Goal: Information Seeking & Learning: Learn about a topic

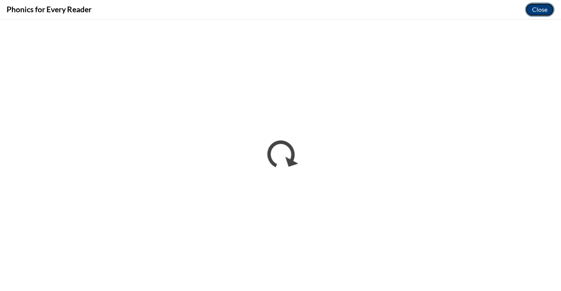
click at [543, 8] on button "Close" at bounding box center [539, 10] width 29 height 14
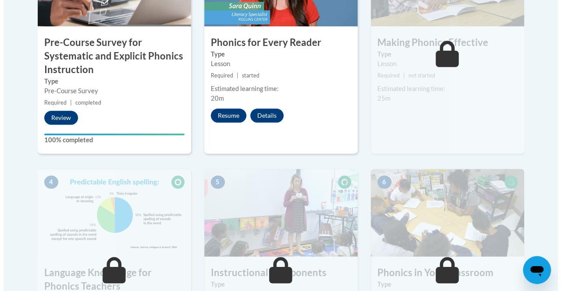
scroll to position [390, 0]
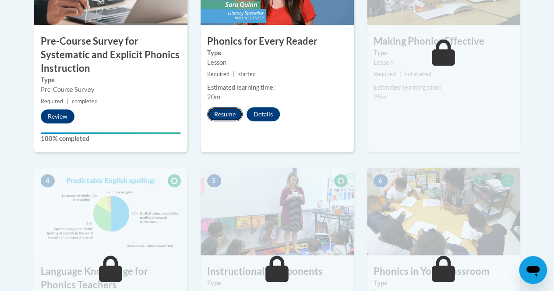
click at [226, 114] on button "Resume" at bounding box center [224, 114] width 35 height 14
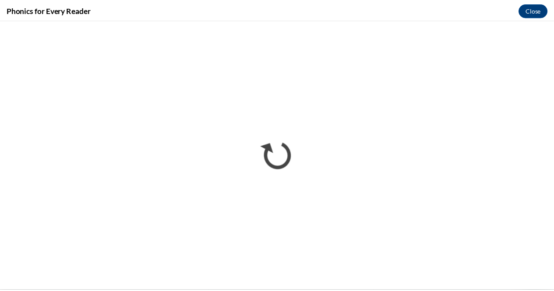
scroll to position [0, 0]
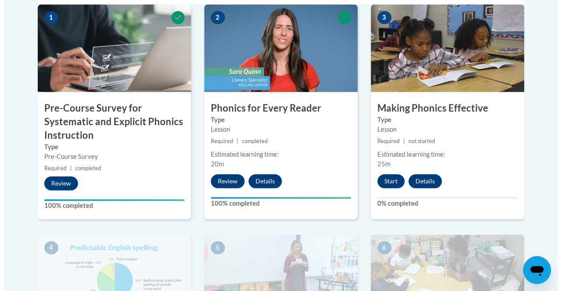
scroll to position [324, 0]
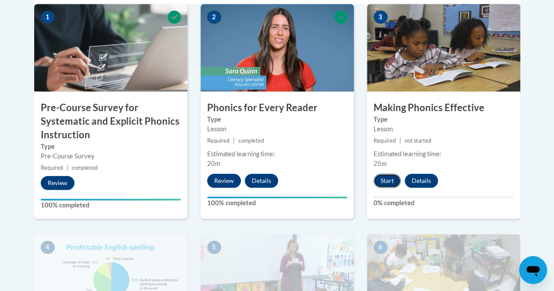
click at [384, 178] on button "Start" at bounding box center [387, 181] width 27 height 14
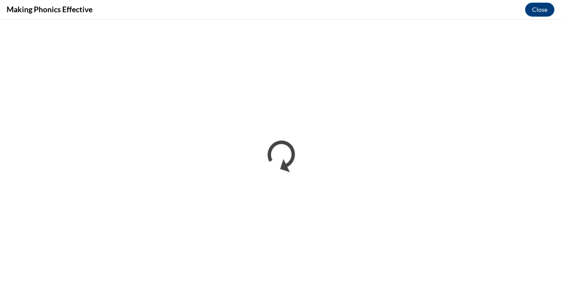
scroll to position [0, 0]
